Goal: Obtain resource: Download file/media

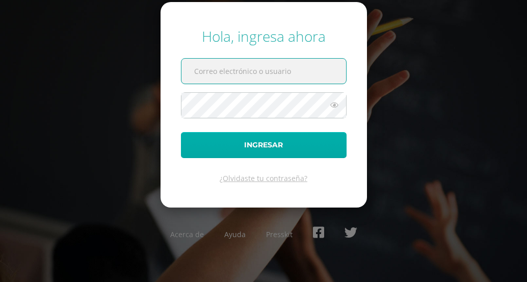
type input "[EMAIL_ADDRESS][DOMAIN_NAME]"
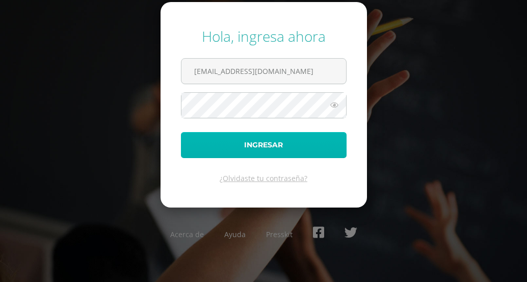
click at [287, 155] on button "Ingresar" at bounding box center [264, 145] width 166 height 26
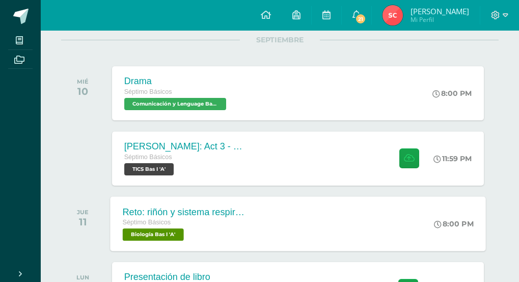
scroll to position [153, 0]
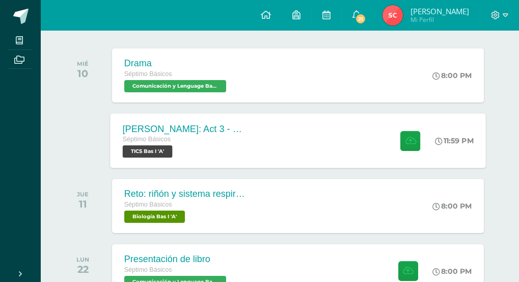
click at [310, 135] on div "ROB: Act 3 - Circuito Séptimo Básicos TICS Bas I 'A' 11:59 PM ROB: Act 3 - Circ…" at bounding box center [297, 140] width 375 height 55
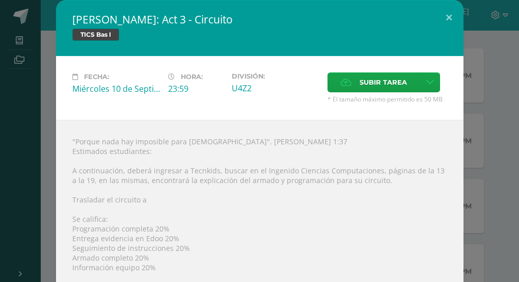
click at [278, 154] on div ""Porque nada hay imposible para Dios". Lucas 1:37 Estimados estudiantes: A cont…" at bounding box center [260, 234] width 408 height 229
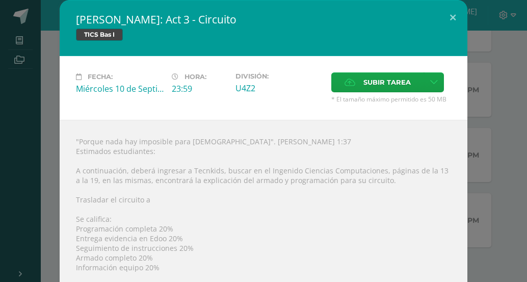
scroll to position [51, 0]
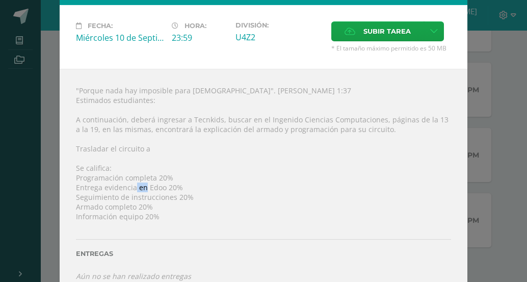
drag, startPoint x: 129, startPoint y: 182, endPoint x: 145, endPoint y: 182, distance: 15.8
click at [145, 182] on div ""Porque nada hay imposible para Dios". Lucas 1:37 Estimados estudiantes: A cont…" at bounding box center [264, 183] width 408 height 229
click at [165, 186] on div ""Porque nada hay imposible para Dios". Lucas 1:37 Estimados estudiantes: A cont…" at bounding box center [264, 183] width 408 height 229
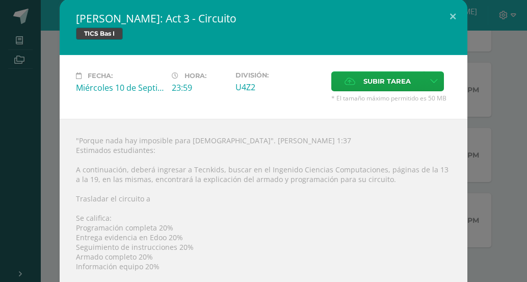
scroll to position [0, 0]
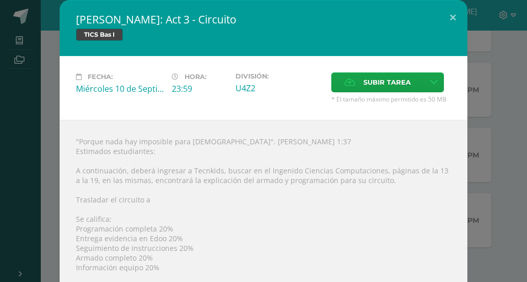
click at [405, 164] on div ""Porque nada hay imposible para Dios". Lucas 1:37 Estimados estudiantes: A cont…" at bounding box center [264, 234] width 408 height 229
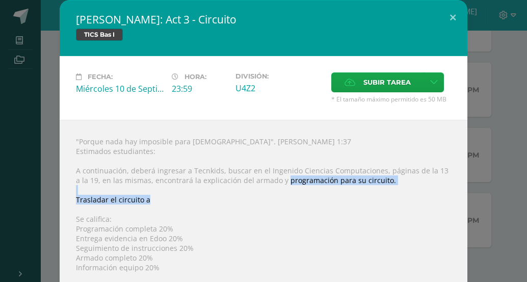
drag, startPoint x: 207, startPoint y: 196, endPoint x: 349, endPoint y: 159, distance: 146.8
click at [307, 168] on div ""Porque nada hay imposible para Dios". Lucas 1:37 Estimados estudiantes: A cont…" at bounding box center [264, 234] width 408 height 229
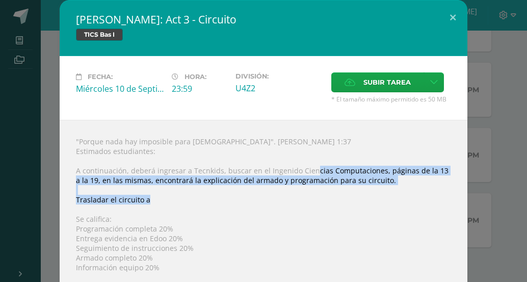
drag, startPoint x: 294, startPoint y: 170, endPoint x: 282, endPoint y: 171, distance: 12.8
click at [282, 171] on div ""Porque nada hay imposible para Dios". Lucas 1:37 Estimados estudiantes: A cont…" at bounding box center [264, 234] width 408 height 229
drag, startPoint x: 173, startPoint y: 176, endPoint x: 187, endPoint y: 205, distance: 32.8
click at [187, 205] on div ""Porque nada hay imposible para Dios". Lucas 1:37 Estimados estudiantes: A cont…" at bounding box center [264, 234] width 408 height 229
click at [185, 206] on div ""Porque nada hay imposible para Dios". Lucas 1:37 Estimados estudiantes: A cont…" at bounding box center [264, 234] width 408 height 229
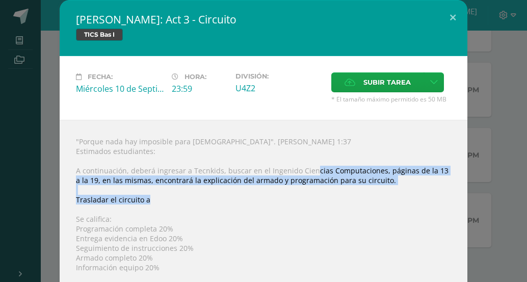
click at [185, 205] on div ""Porque nada hay imposible para Dios". Lucas 1:37 Estimados estudiantes: A cont…" at bounding box center [264, 234] width 408 height 229
click at [306, 208] on div ""Porque nada hay imposible para Dios". Lucas 1:37 Estimados estudiantes: A cont…" at bounding box center [264, 234] width 408 height 229
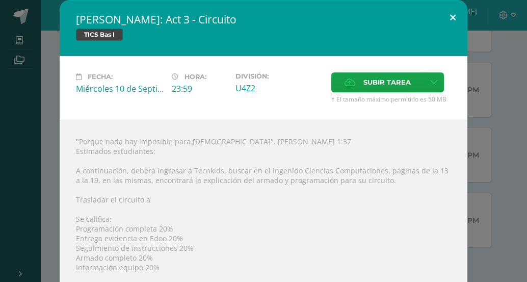
click at [449, 16] on button at bounding box center [452, 17] width 29 height 35
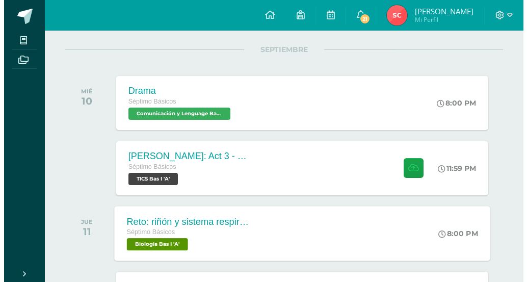
scroll to position [176, 0]
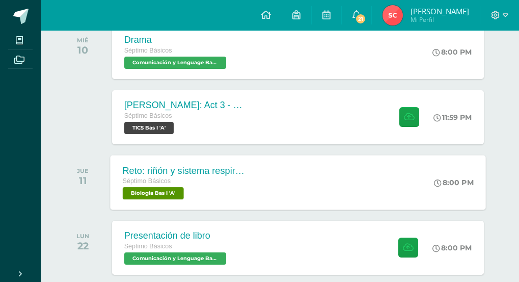
click at [292, 186] on div "Reto: riñón y sistema respiratorio Séptimo Básicos Biología Bas I 'A' 8:00 PM R…" at bounding box center [297, 182] width 375 height 55
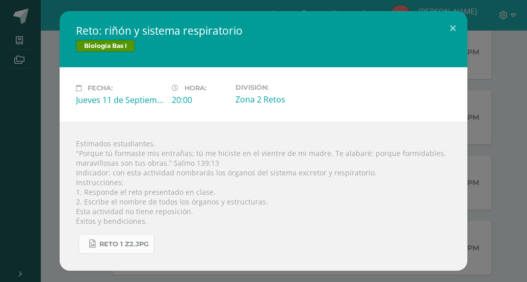
click at [134, 243] on span "Reto 1 z2.jpg" at bounding box center [123, 244] width 49 height 8
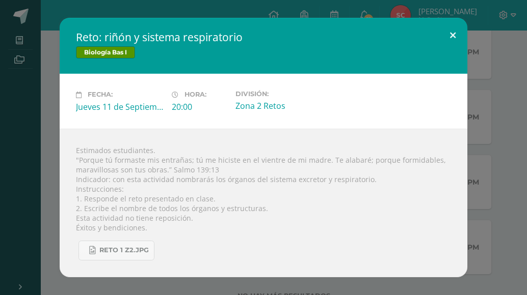
click at [453, 40] on button at bounding box center [452, 35] width 29 height 35
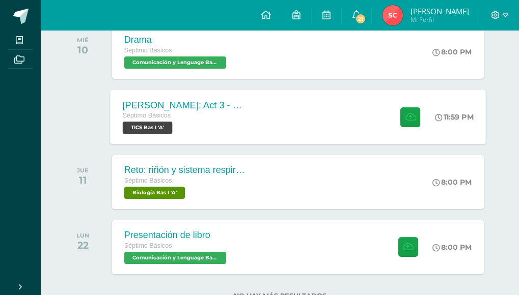
click at [329, 122] on div "ROB: Act 3 - Circuito Séptimo Básicos TICS Bas I 'A' 11:59 PM ROB: Act 3 - Circ…" at bounding box center [297, 117] width 375 height 55
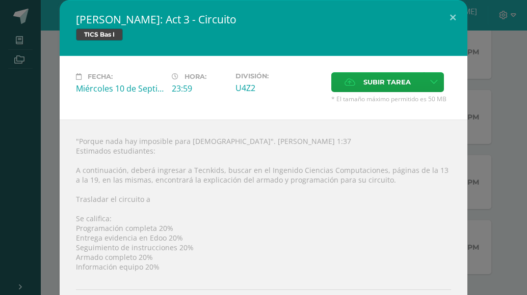
click at [432, 172] on div ""Porque nada hay imposible para Dios". Lucas 1:37 Estimados estudiantes: A cont…" at bounding box center [264, 234] width 408 height 229
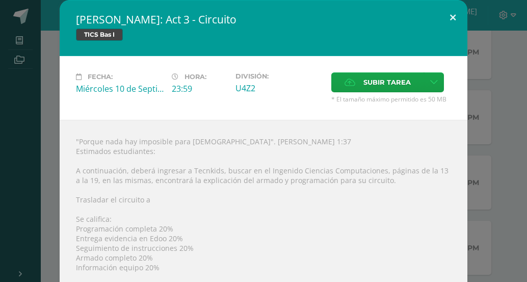
click at [454, 25] on button at bounding box center [452, 17] width 29 height 35
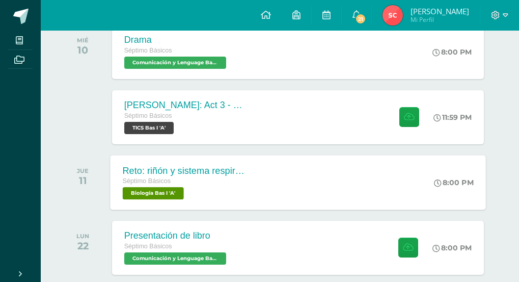
click at [210, 167] on div "Reto: riñón y sistema respiratorio" at bounding box center [183, 170] width 123 height 11
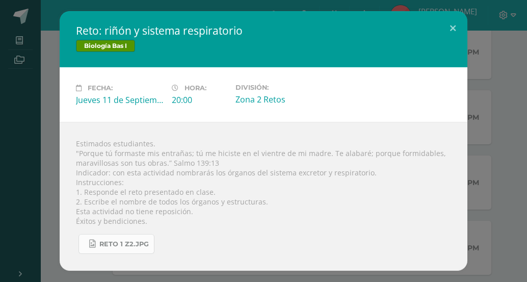
click at [136, 239] on link "Reto 1 z2.jpg" at bounding box center [116, 244] width 76 height 20
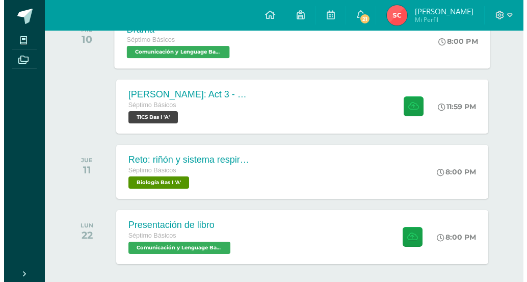
scroll to position [205, 0]
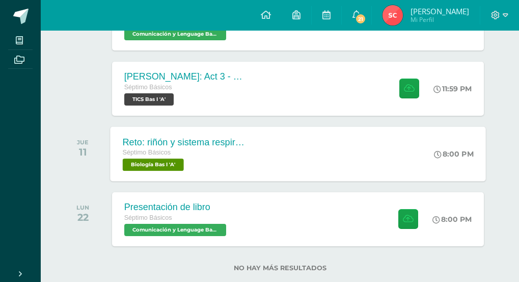
click at [260, 167] on div "Reto: riñón y sistema respiratorio Séptimo Básicos Biología Bas I 'A' 8:00 PM R…" at bounding box center [297, 153] width 375 height 55
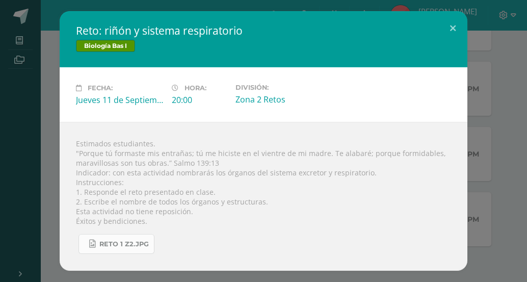
click at [149, 245] on link "Reto 1 z2.jpg" at bounding box center [116, 244] width 76 height 20
drag, startPoint x: 219, startPoint y: 204, endPoint x: 267, endPoint y: 202, distance: 48.4
click at [267, 202] on div "Estimados estudiantes. "Porque tú formaste mis entrañas; tú me hiciste en el vi…" at bounding box center [264, 196] width 408 height 149
click at [290, 210] on div "Estimados estudiantes. "Porque tú formaste mis entrañas; tú me hiciste en el vi…" at bounding box center [264, 196] width 408 height 149
